Goal: Transaction & Acquisition: Download file/media

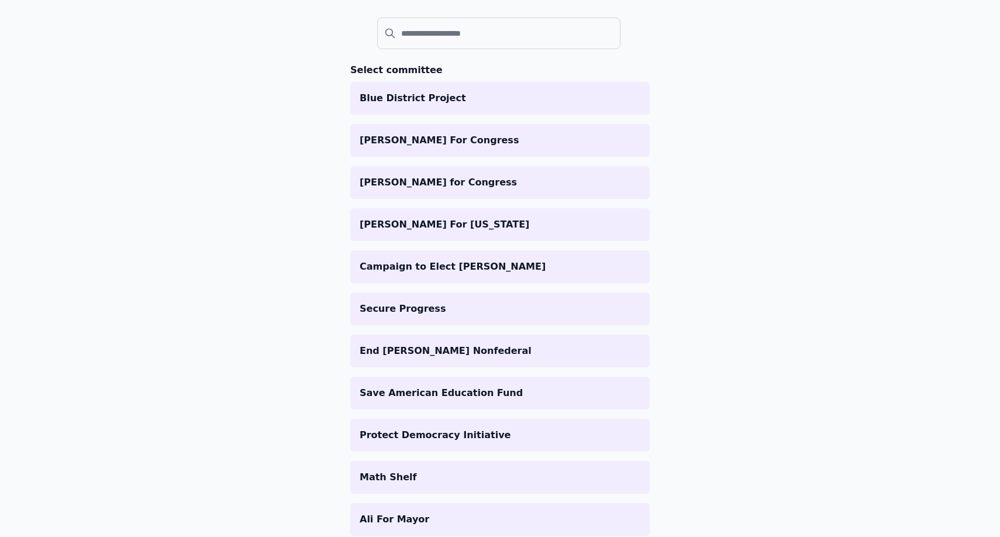
scroll to position [191, 0]
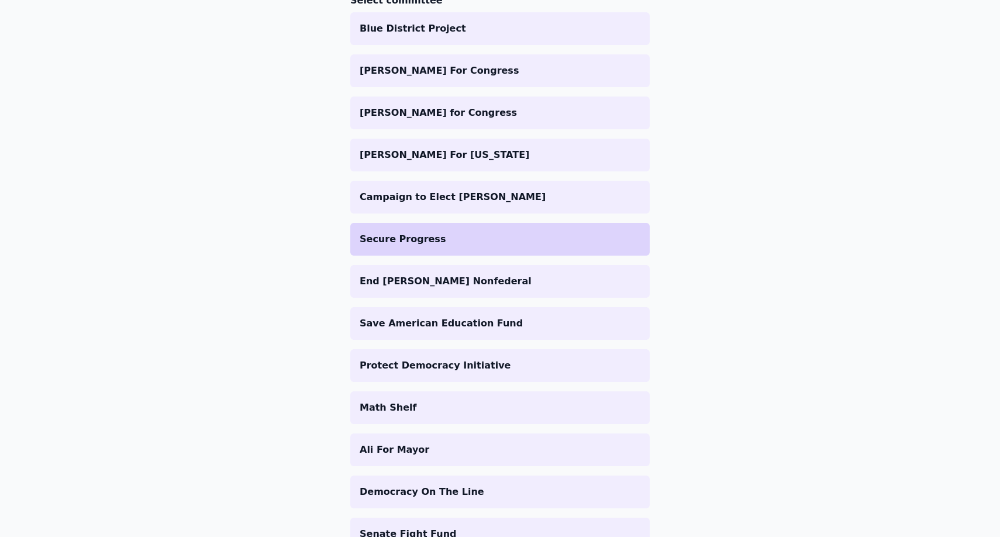
click at [504, 241] on p "Secure Progress" at bounding box center [500, 239] width 281 height 14
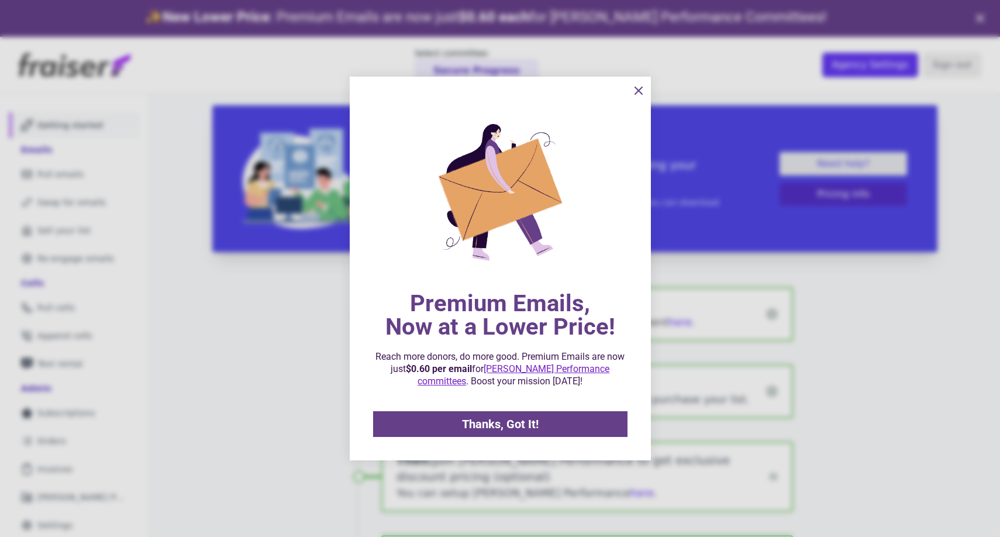
click at [80, 412] on div at bounding box center [500, 268] width 1000 height 537
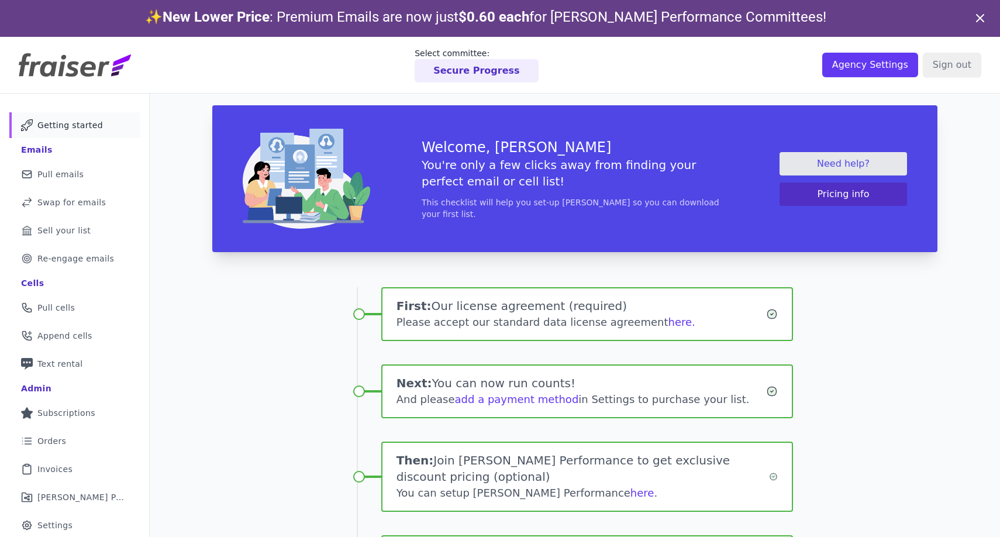
click at [512, 19] on span "$0.60 each" at bounding box center [493, 17] width 71 height 16
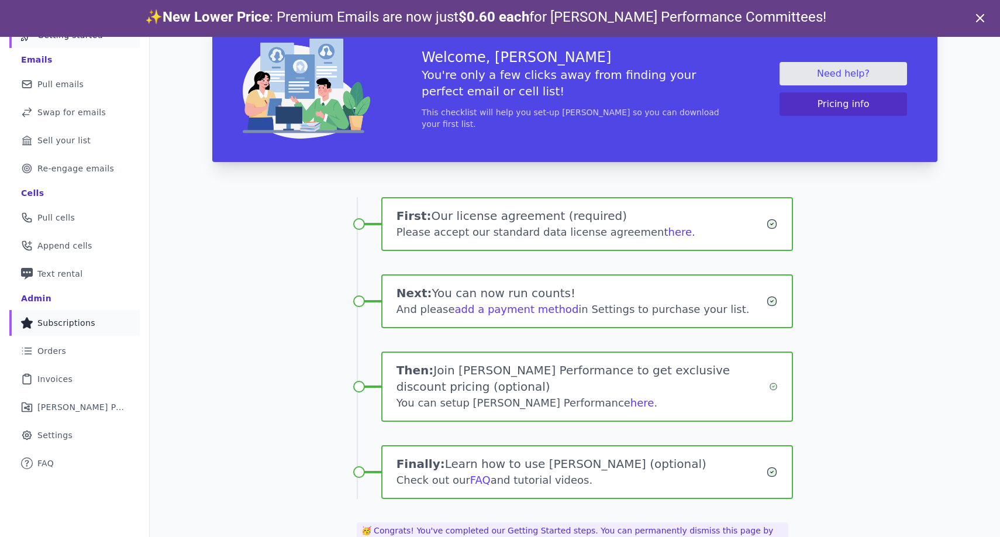
click at [74, 320] on span "Subscriptions" at bounding box center [66, 323] width 58 height 12
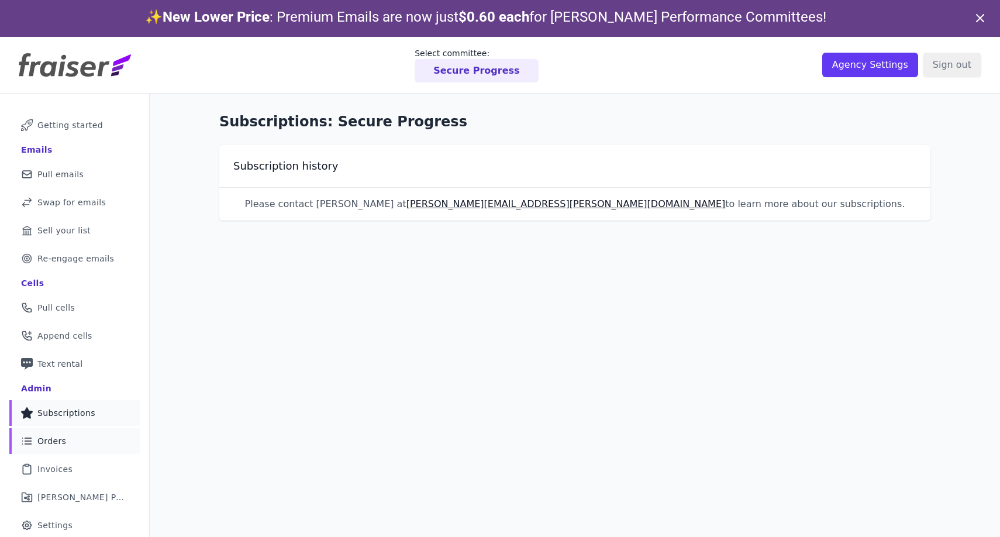
click at [53, 438] on span "Orders" at bounding box center [51, 441] width 29 height 12
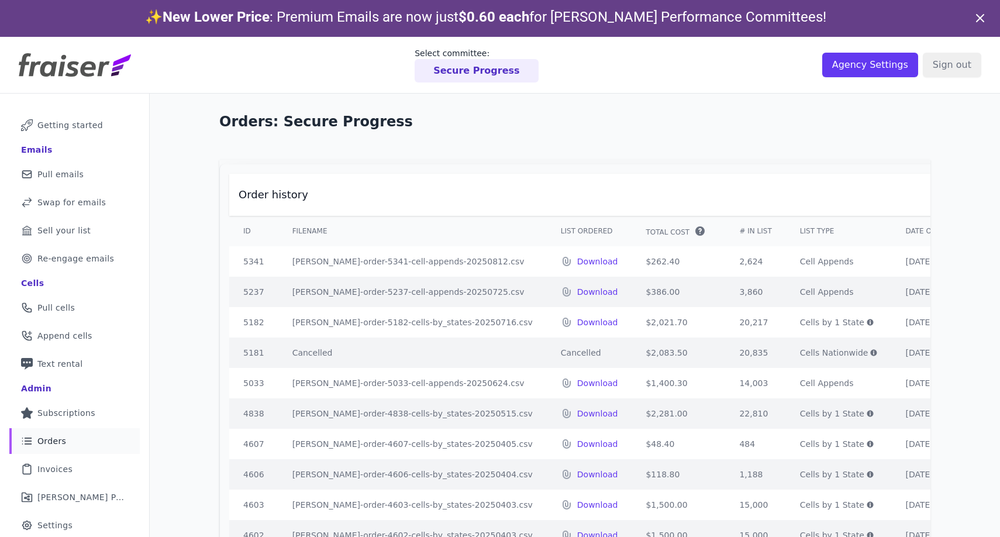
click at [980, 19] on icon at bounding box center [980, 18] width 14 height 14
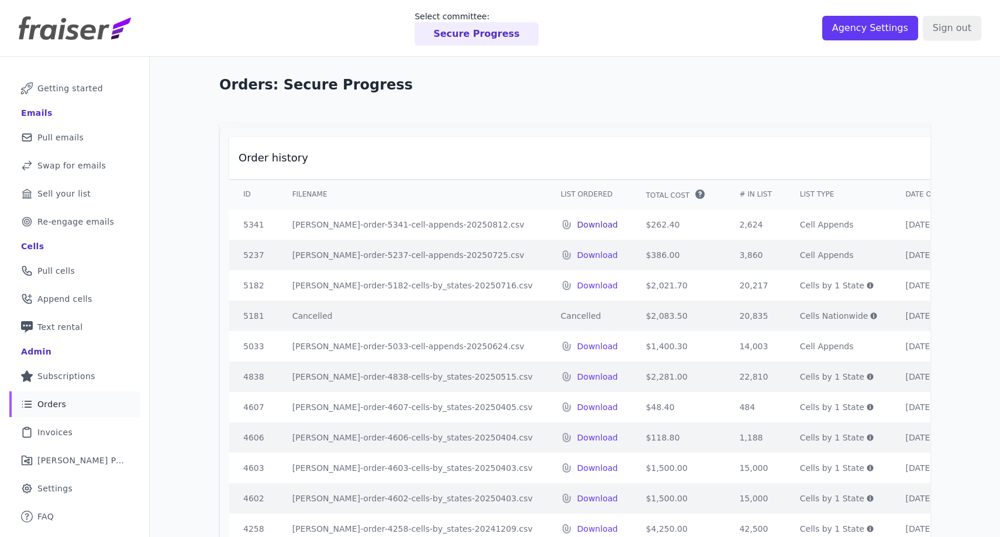
click at [577, 226] on p "Download" at bounding box center [597, 225] width 41 height 12
